Goal: Information Seeking & Learning: Learn about a topic

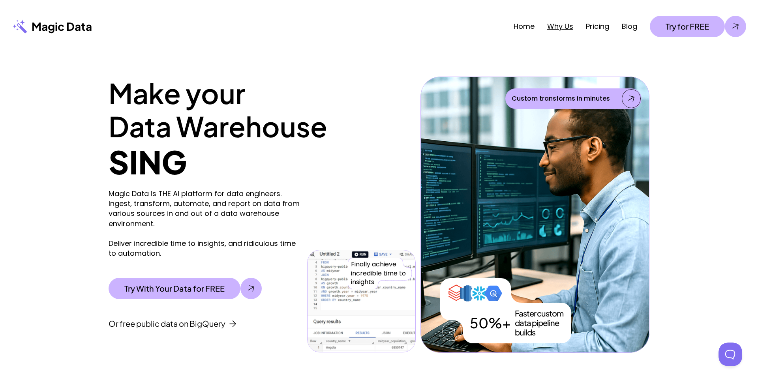
click at [558, 25] on link "Why Us" at bounding box center [561, 26] width 26 height 10
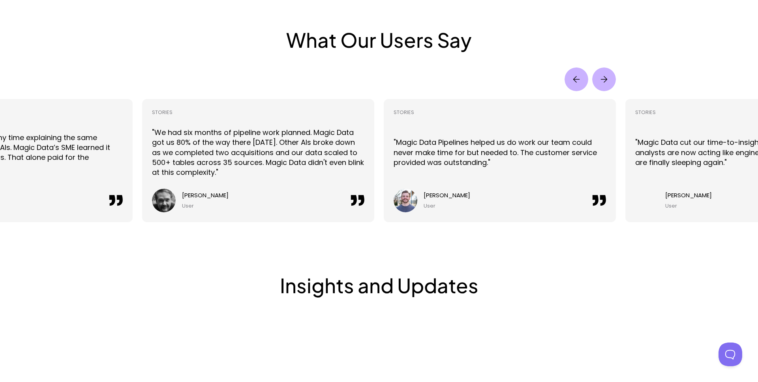
scroll to position [1773, 0]
click at [611, 83] on img "Next" at bounding box center [605, 80] width 22 height 22
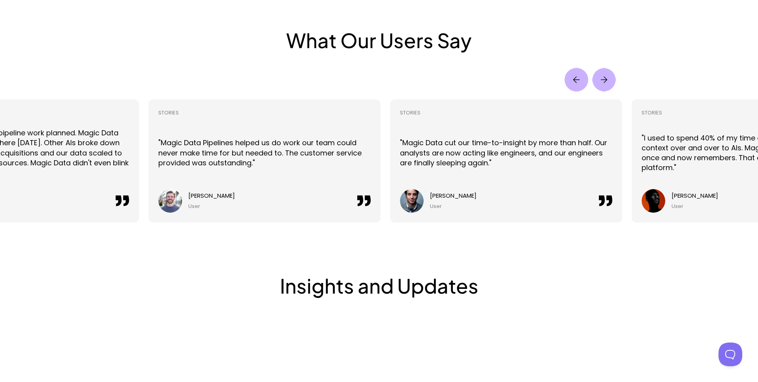
click at [611, 83] on img "Next" at bounding box center [604, 79] width 23 height 23
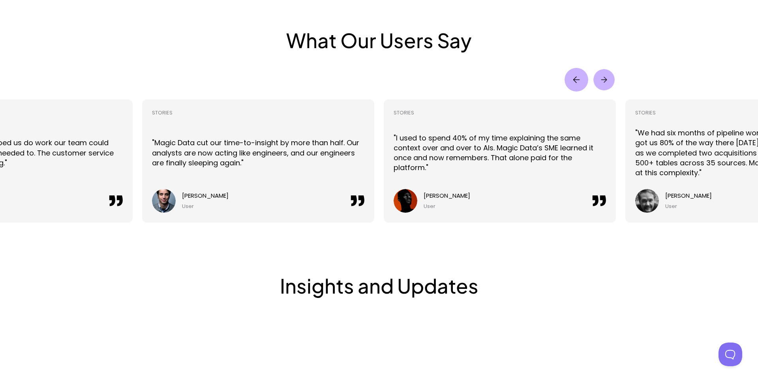
click at [611, 83] on img "Next" at bounding box center [604, 79] width 21 height 21
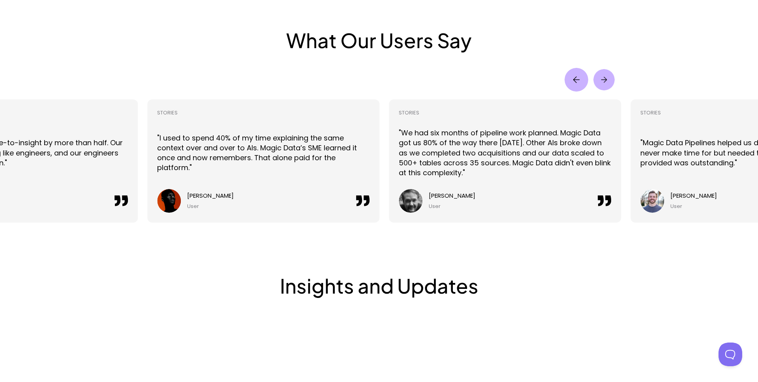
click at [611, 83] on img "Next" at bounding box center [604, 79] width 21 height 21
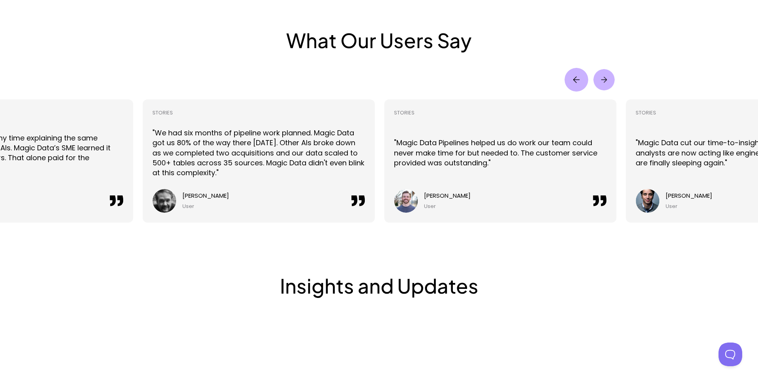
click at [611, 83] on img "Next" at bounding box center [604, 79] width 21 height 21
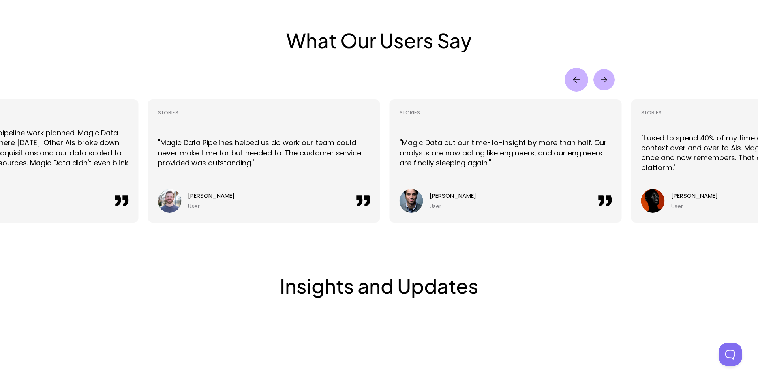
click at [611, 83] on img "Next" at bounding box center [604, 79] width 21 height 21
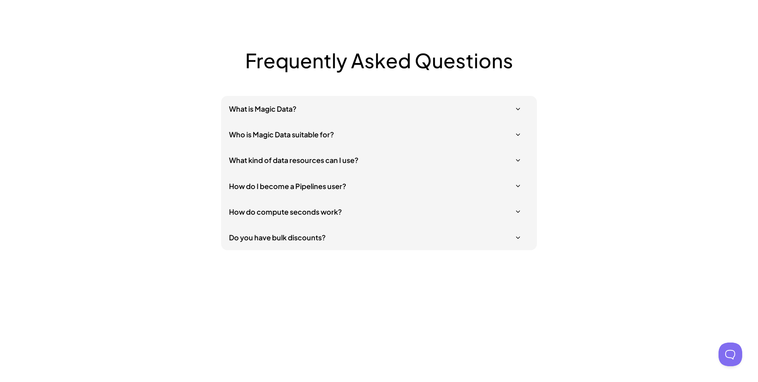
scroll to position [2303, 0]
click at [303, 117] on div "What is Magic Data?" at bounding box center [379, 109] width 316 height 26
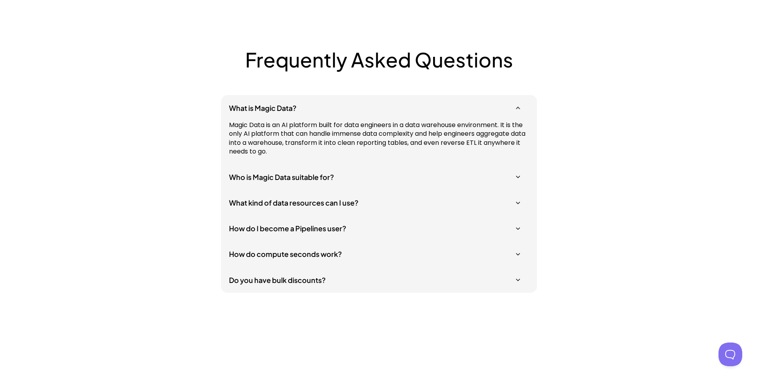
scroll to position [2304, 0]
click at [464, 169] on div "Who is Magic Data suitable for?" at bounding box center [379, 177] width 316 height 26
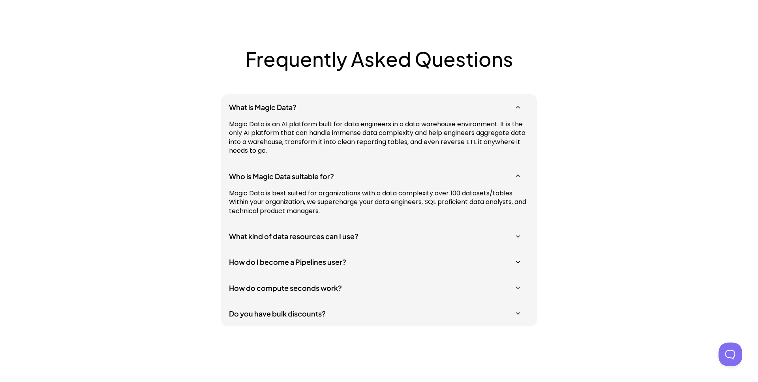
click at [434, 232] on h5 "What kind of data resources can I use?" at bounding box center [375, 236] width 292 height 10
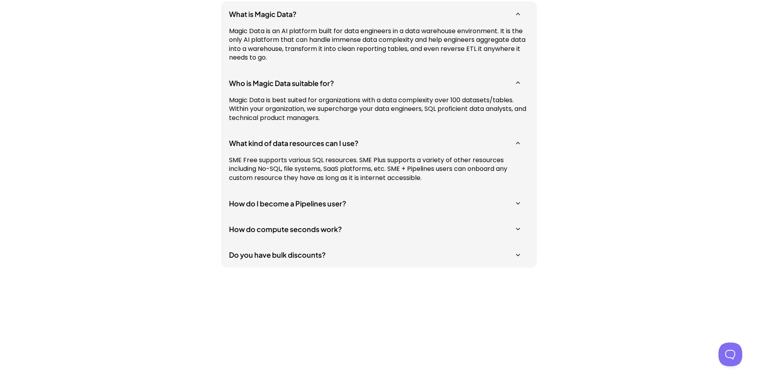
scroll to position [2398, 0]
click at [341, 207] on h5 "How do I become a Pipelines user?" at bounding box center [375, 203] width 292 height 10
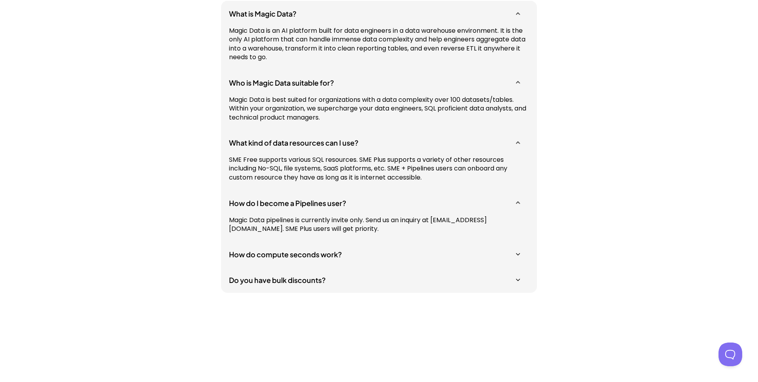
click at [336, 260] on div "How do compute seconds work?" at bounding box center [379, 255] width 316 height 26
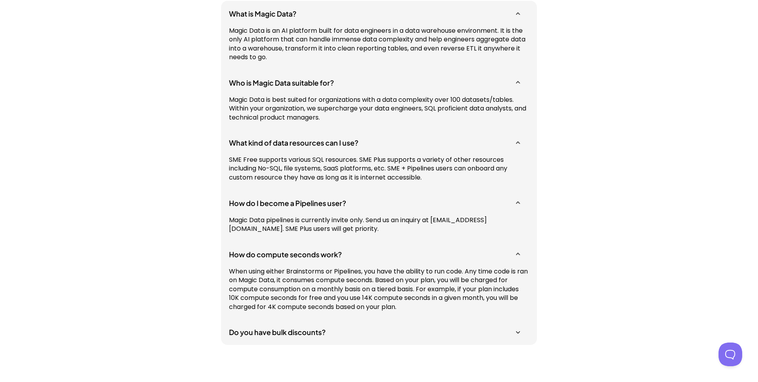
click at [341, 338] on div "Do you have bulk discounts?" at bounding box center [379, 333] width 316 height 26
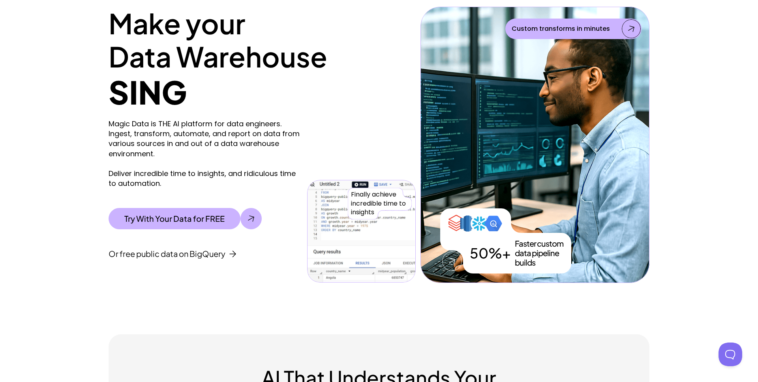
scroll to position [0, 0]
